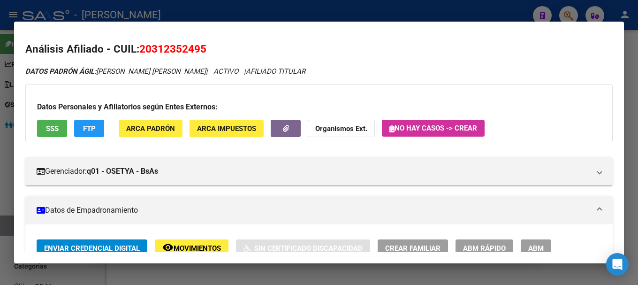
click at [403, 17] on div at bounding box center [319, 142] width 638 height 285
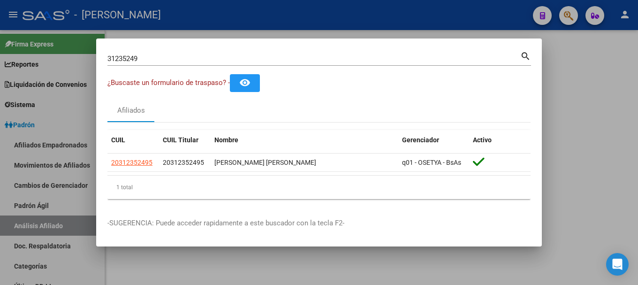
click at [433, 61] on input "31235249" at bounding box center [313, 58] width 413 height 8
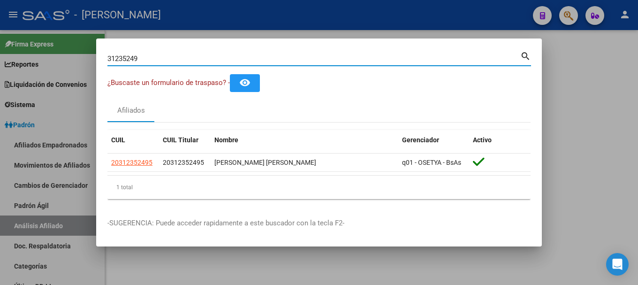
click at [433, 61] on input "31235249" at bounding box center [313, 58] width 413 height 8
type input "30466005"
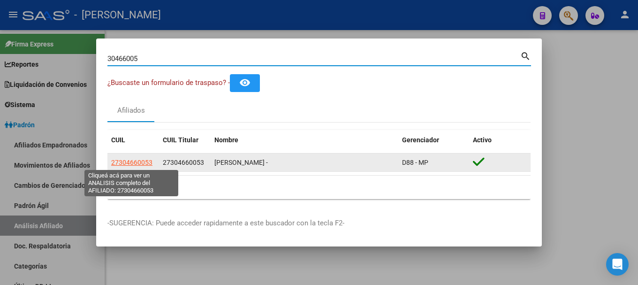
click at [140, 162] on span "27304660053" at bounding box center [131, 163] width 41 height 8
type textarea "27304660053"
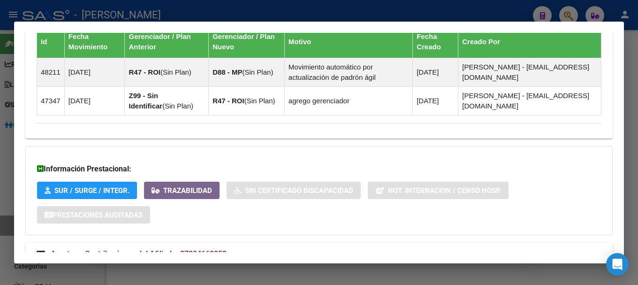
scroll to position [636, 0]
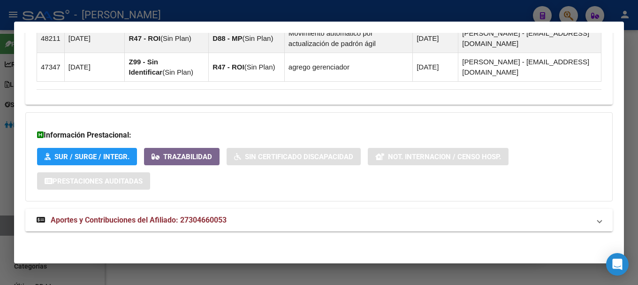
click at [273, 223] on mat-panel-title "Aportes y Contribuciones del Afiliado: 27304660053" at bounding box center [314, 219] width 554 height 11
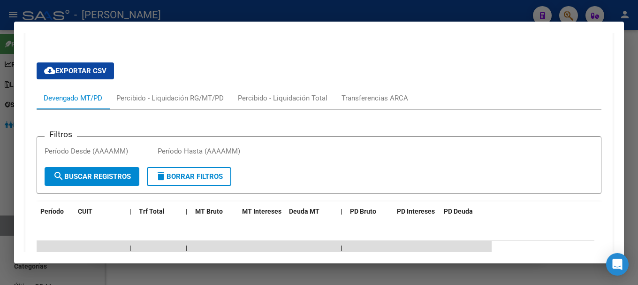
scroll to position [776, 0]
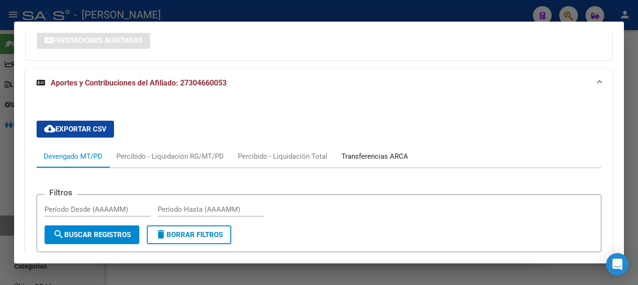
click at [396, 160] on div "Transferencias ARCA" at bounding box center [375, 156] width 67 height 10
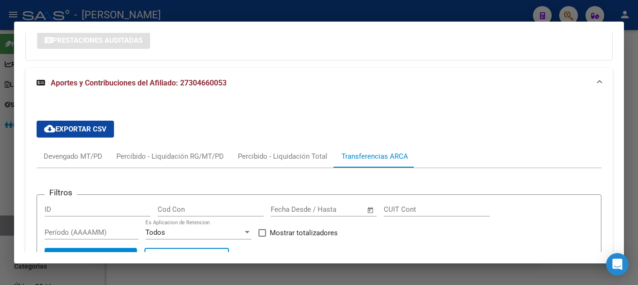
click at [272, 90] on mat-expansion-panel-header "Aportes y Contribuciones del Afiliado: 27304660053" at bounding box center [318, 83] width 587 height 30
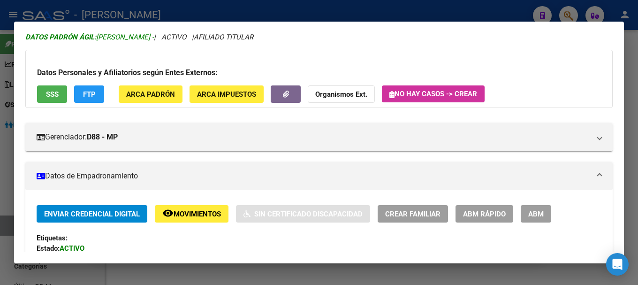
scroll to position [0, 0]
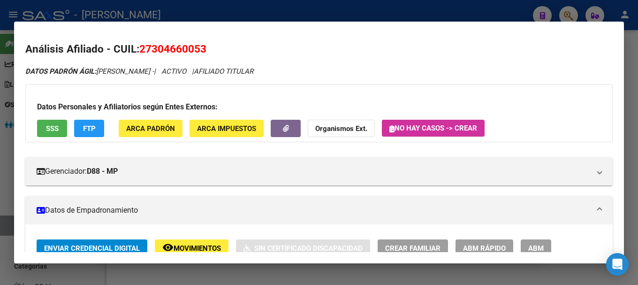
click at [152, 45] on span "27304660053" at bounding box center [172, 49] width 67 height 12
copy span "27304660053"
click at [281, 16] on div at bounding box center [319, 142] width 638 height 285
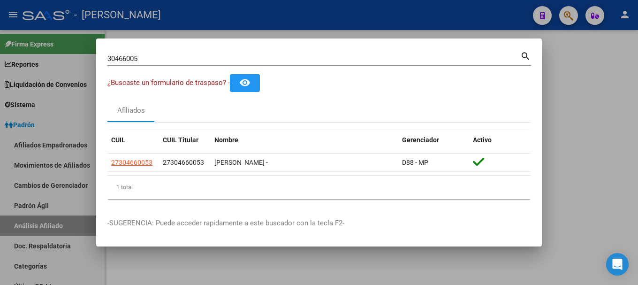
click at [291, 15] on div at bounding box center [319, 142] width 638 height 285
